Goal: Information Seeking & Learning: Learn about a topic

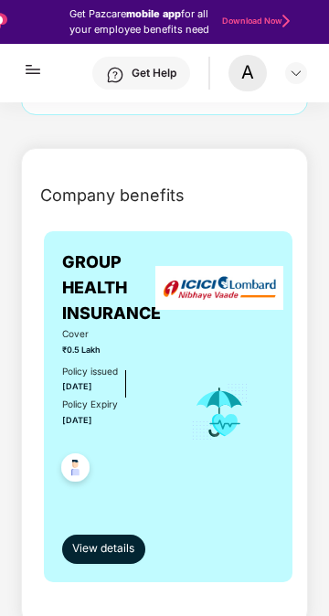
scroll to position [312, 0]
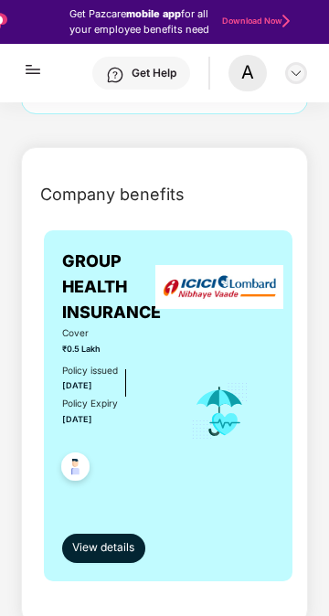
click at [294, 79] on img at bounding box center [296, 73] width 15 height 15
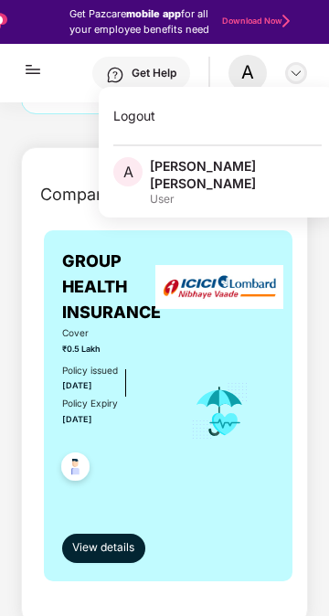
click at [300, 63] on div at bounding box center [296, 73] width 22 height 22
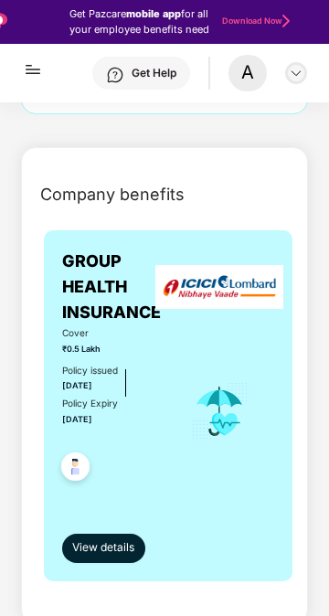
click at [294, 73] on img at bounding box center [296, 73] width 15 height 15
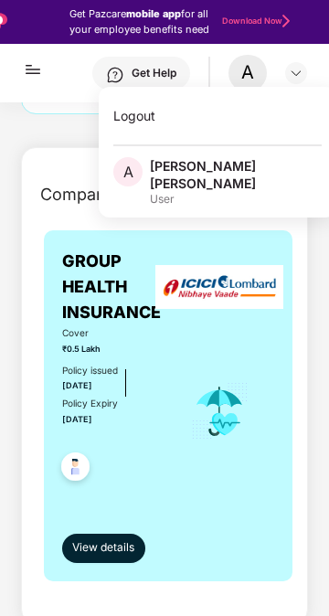
click at [26, 76] on img at bounding box center [33, 62] width 22 height 37
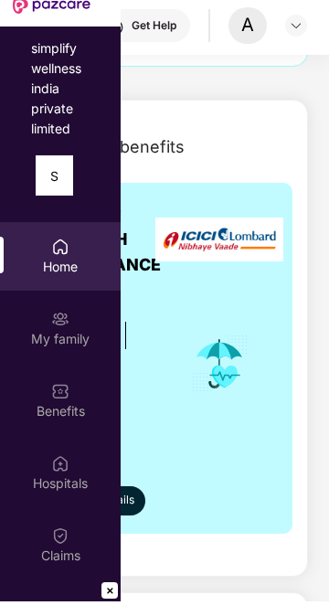
scroll to position [87, 0]
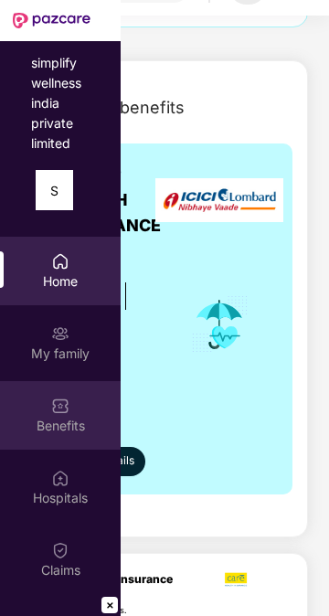
click at [77, 443] on div "Benefits" at bounding box center [60, 415] width 121 height 69
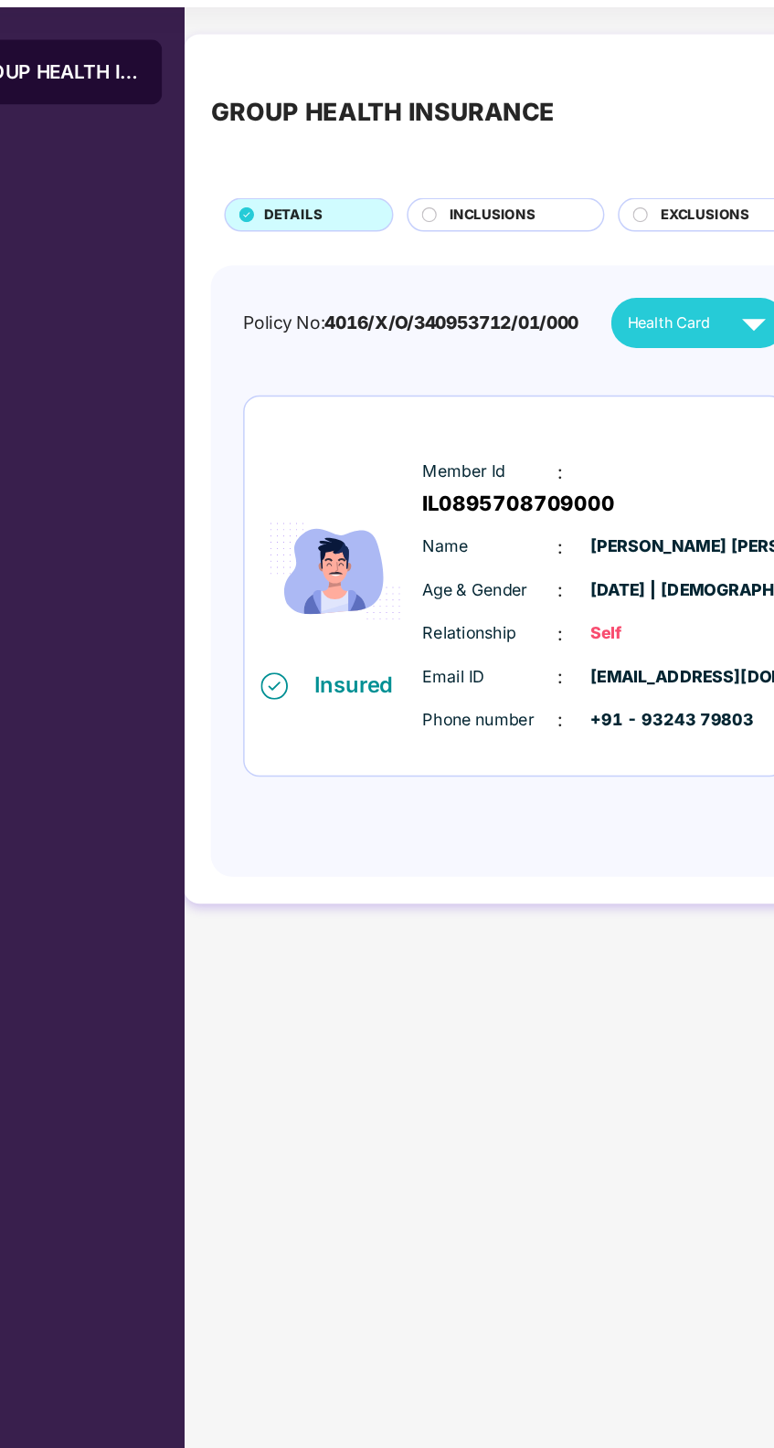
scroll to position [8, 0]
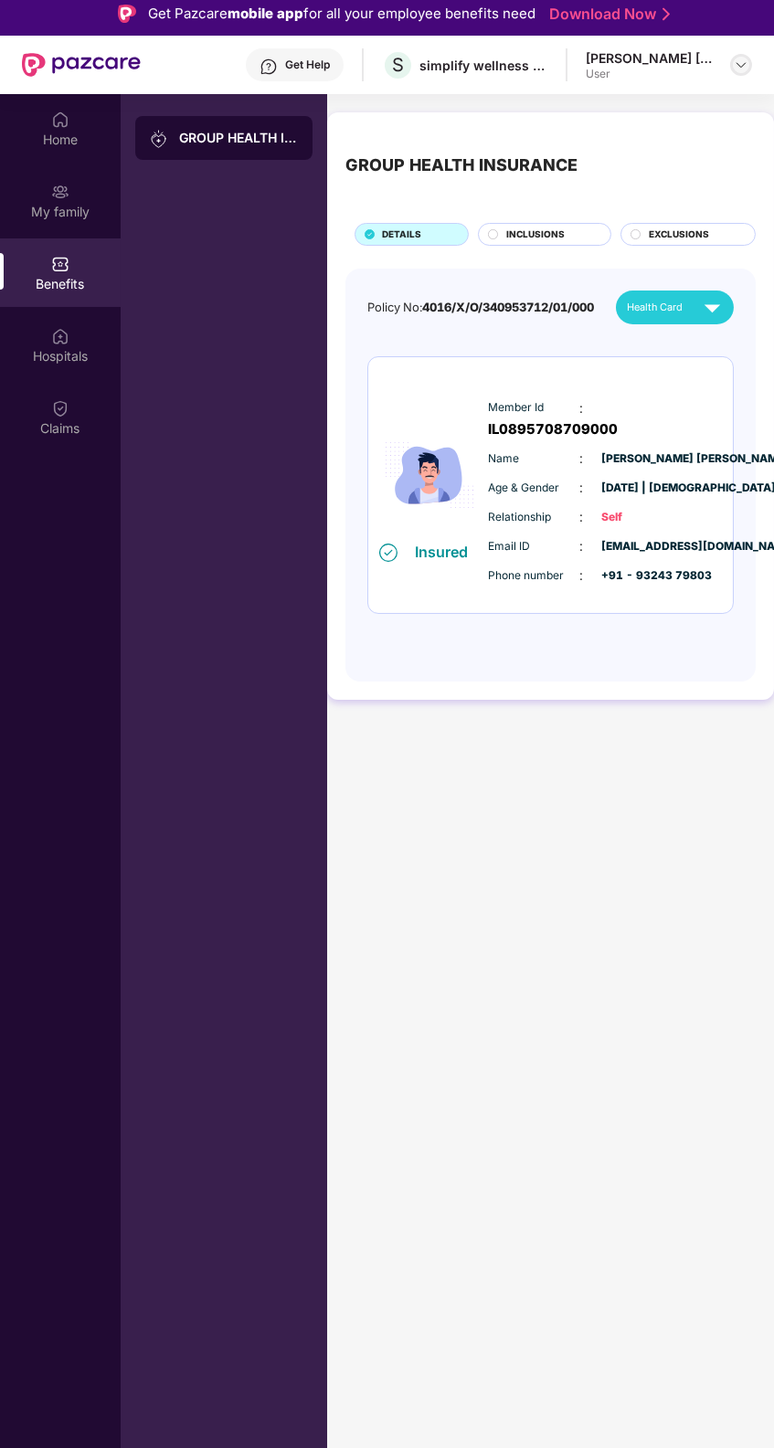
click at [328, 64] on img at bounding box center [740, 65] width 15 height 15
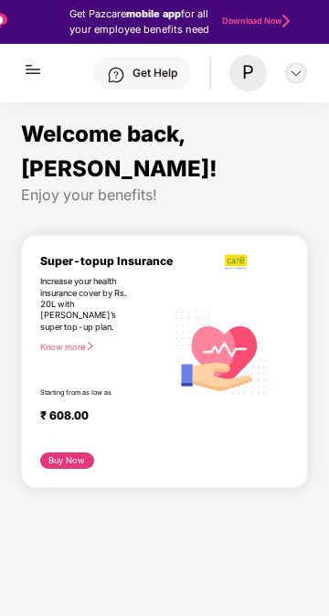
click at [299, 79] on img at bounding box center [296, 73] width 15 height 15
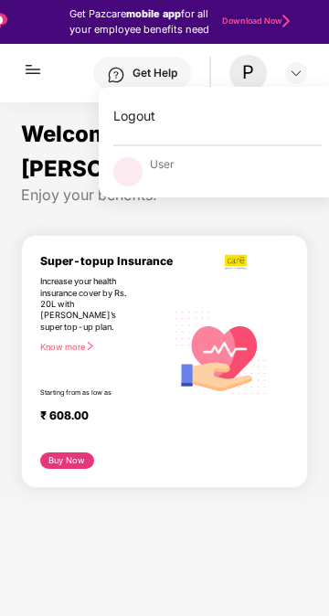
click at [41, 72] on img at bounding box center [33, 62] width 22 height 37
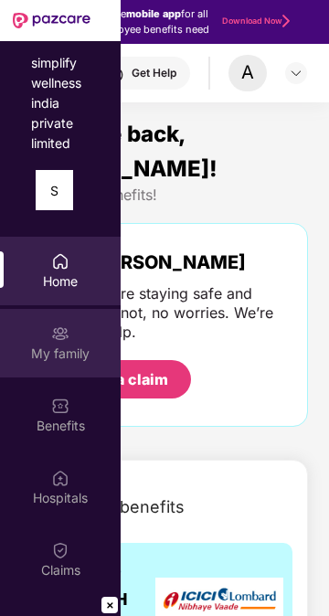
click at [71, 355] on div "My family" at bounding box center [60, 353] width 121 height 18
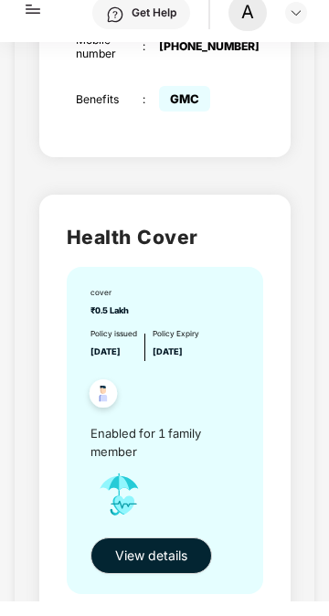
scroll to position [70, 0]
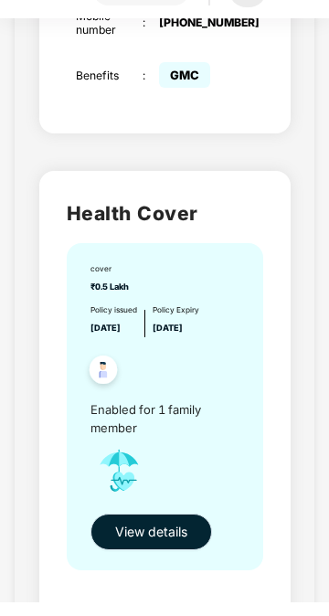
click at [160, 535] on span "View details" at bounding box center [151, 545] width 72 height 20
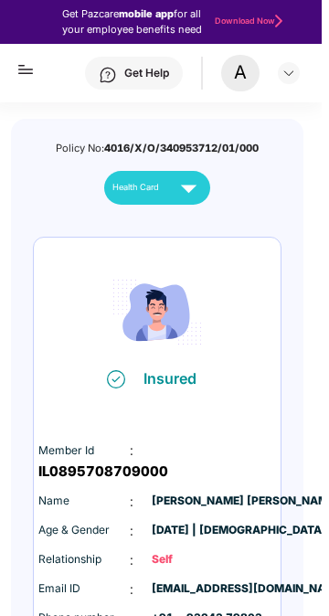
scroll to position [102, 0]
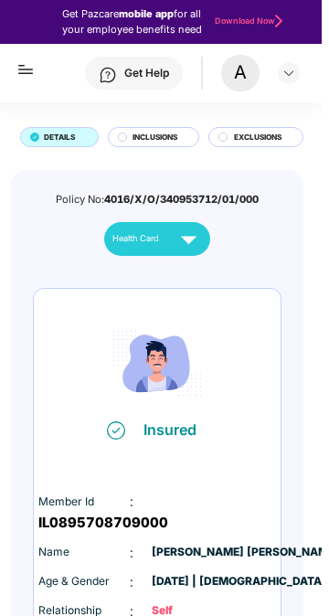
click at [192, 244] on img at bounding box center [196, 239] width 32 height 32
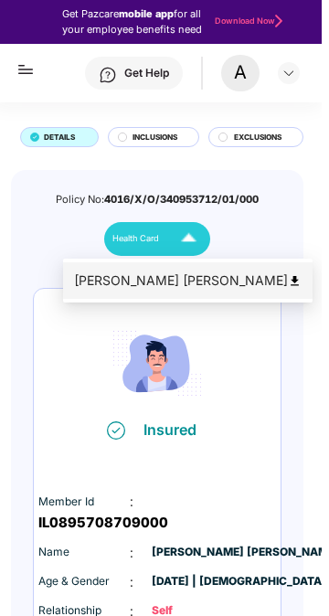
click at [192, 283] on div "[PERSON_NAME] [PERSON_NAME]" at bounding box center [194, 280] width 227 height 20
